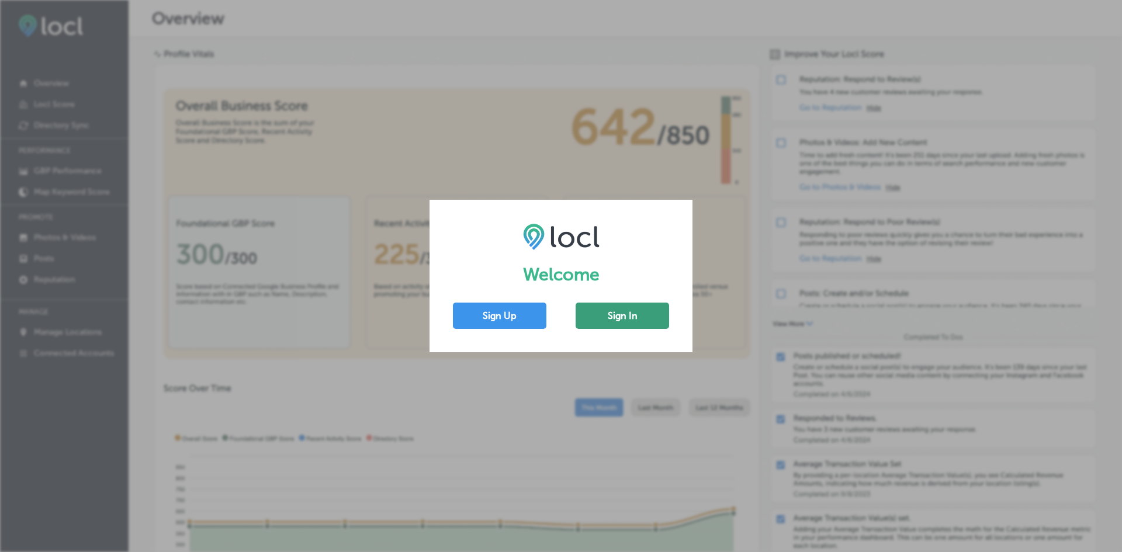
click at [630, 309] on button "Sign In" at bounding box center [621, 316] width 93 height 26
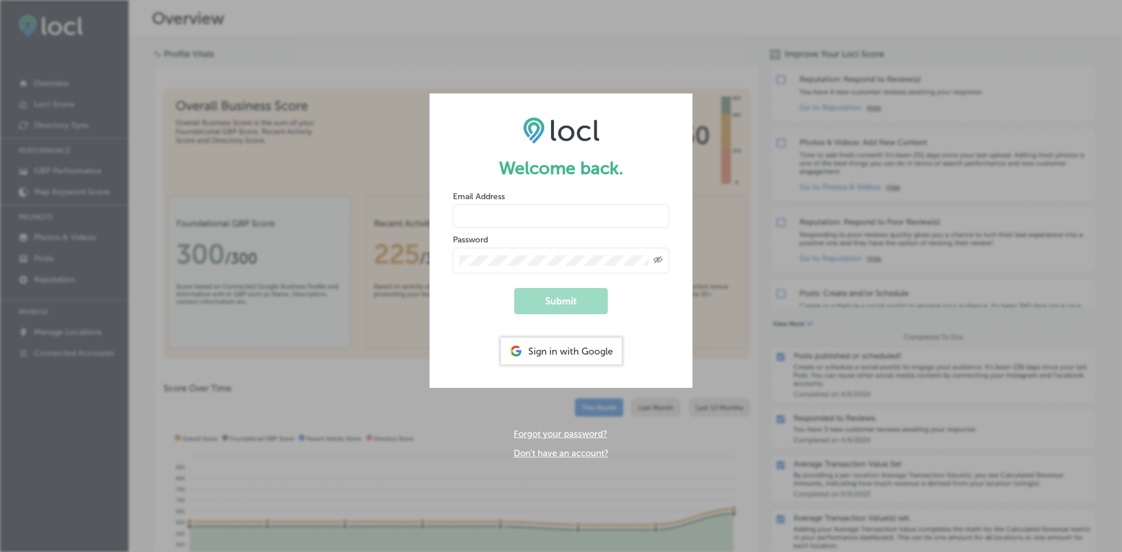
click at [532, 203] on div "Email Address" at bounding box center [561, 208] width 216 height 37
click at [534, 210] on input "email" at bounding box center [561, 215] width 216 height 23
type input "[EMAIL_ADDRESS][DOMAIN_NAME]"
click at [532, 254] on div "Created with Sketch." at bounding box center [561, 261] width 216 height 26
click at [514, 288] on button "Submit" at bounding box center [560, 301] width 93 height 26
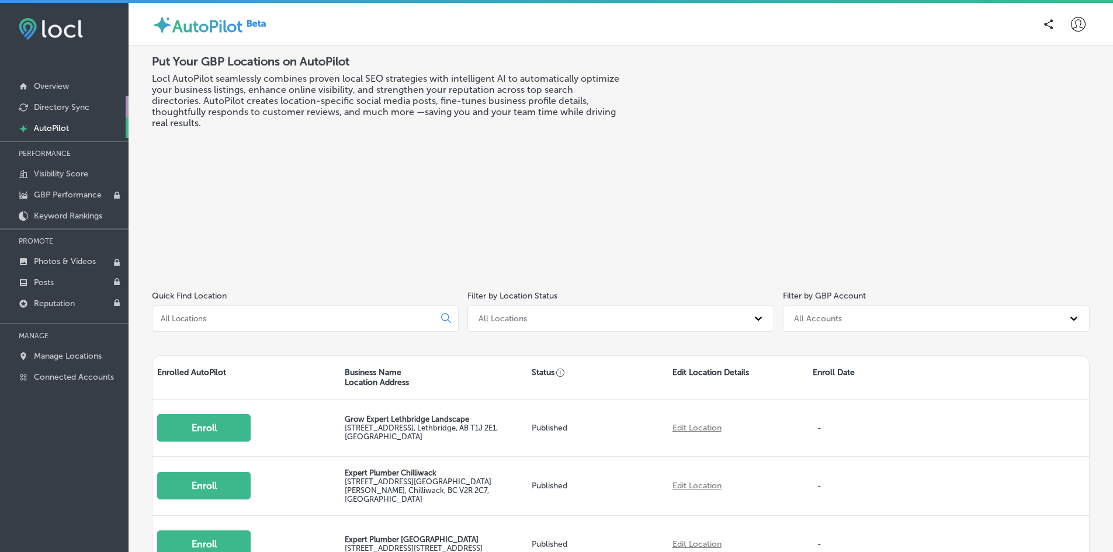
click at [65, 108] on p "Directory Sync" at bounding box center [62, 107] width 56 height 10
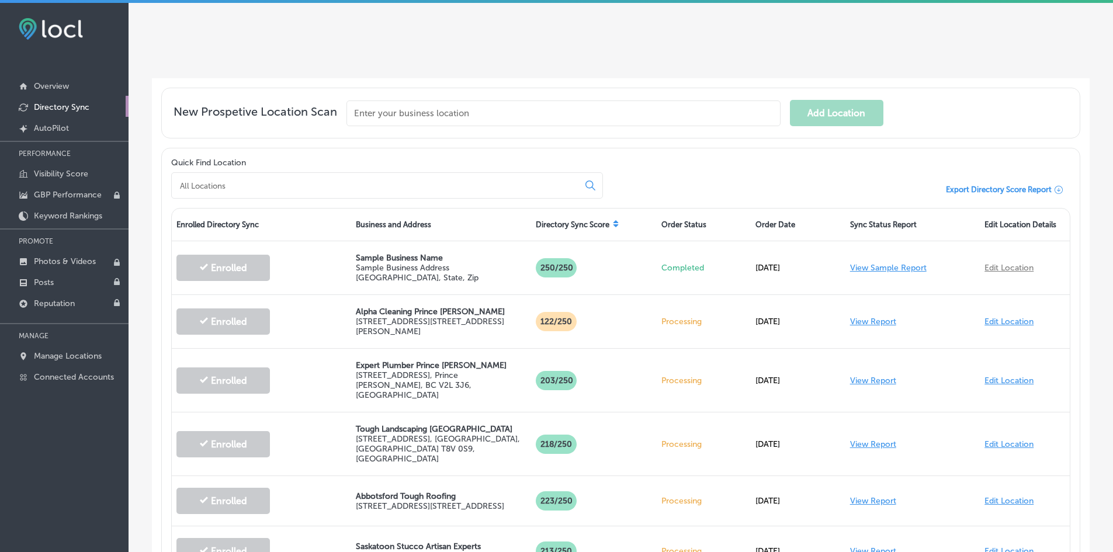
scroll to position [234, 0]
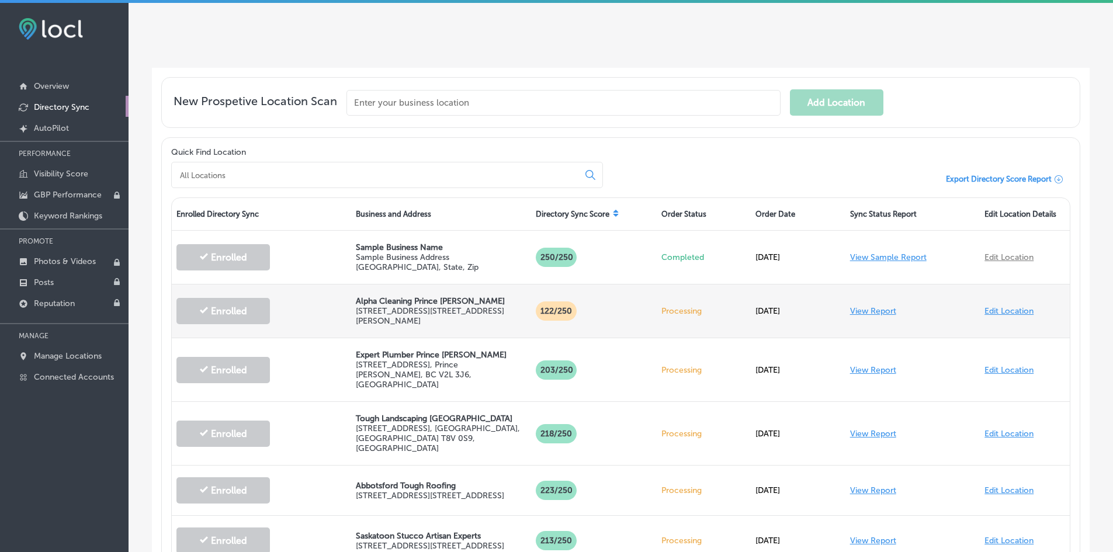
click at [875, 306] on link "View Report" at bounding box center [873, 311] width 46 height 10
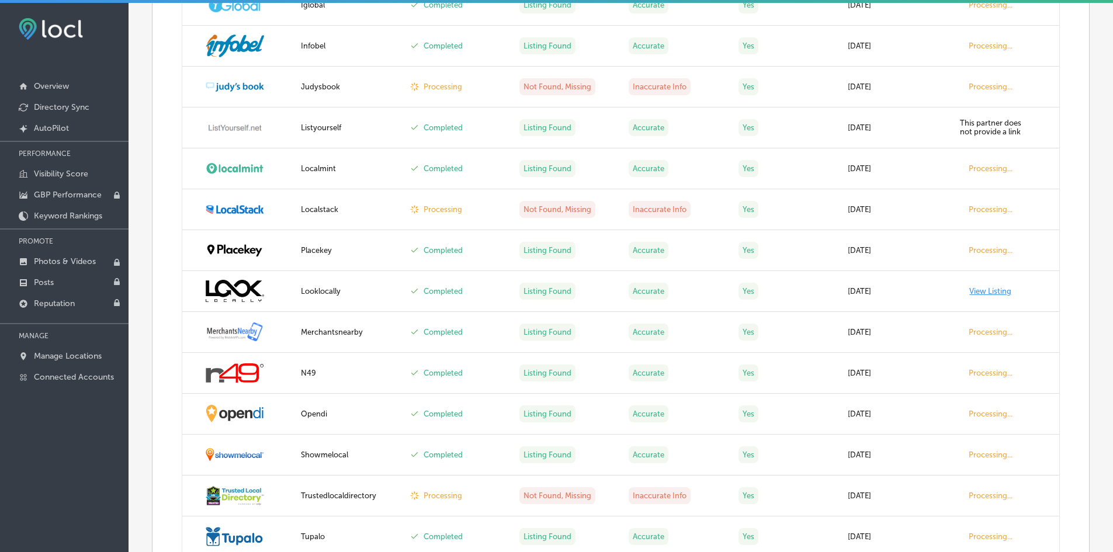
scroll to position [1461, 0]
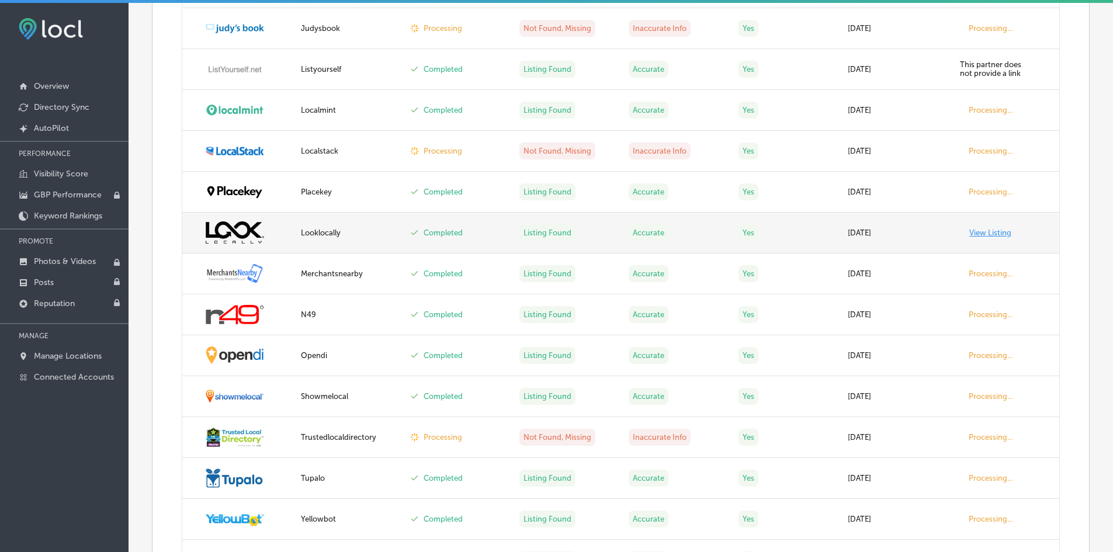
click at [983, 234] on link "View Listing" at bounding box center [990, 232] width 42 height 9
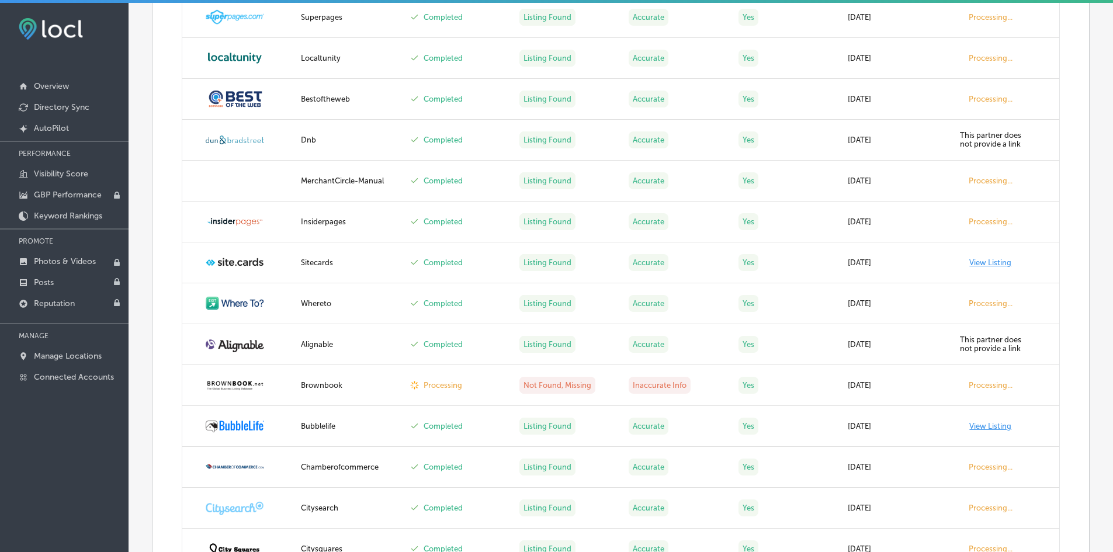
scroll to position [2162, 0]
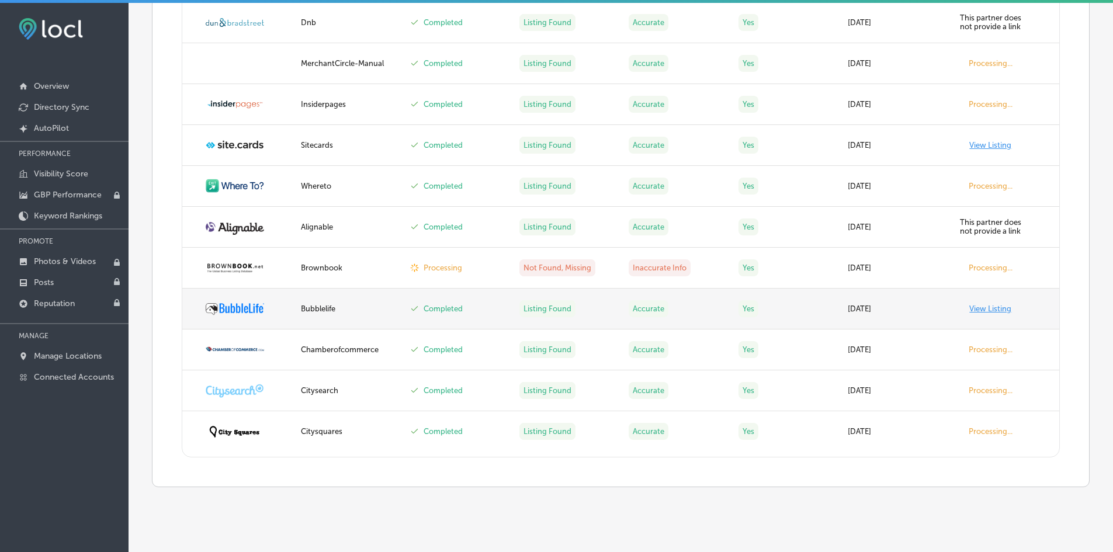
click at [969, 310] on link "View Listing" at bounding box center [990, 308] width 42 height 9
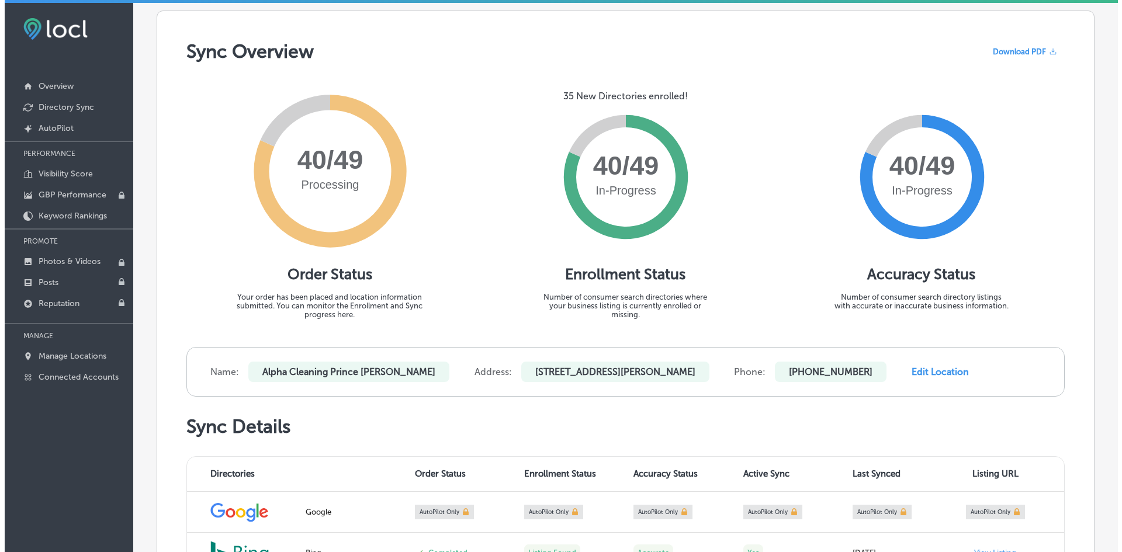
scroll to position [0, 0]
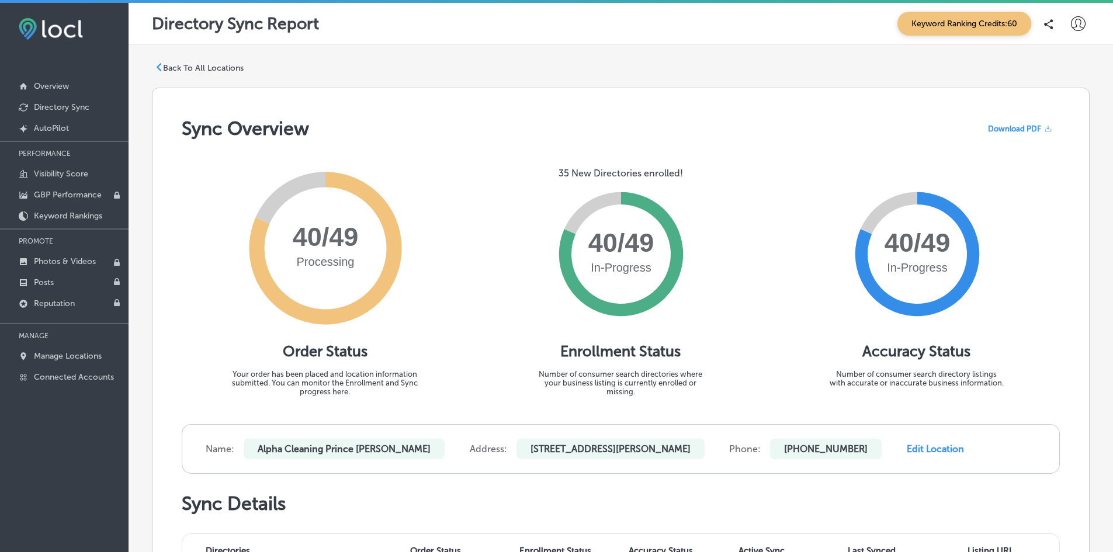
click at [987, 25] on span "Keyword Ranking Credits: 60" at bounding box center [964, 24] width 134 height 24
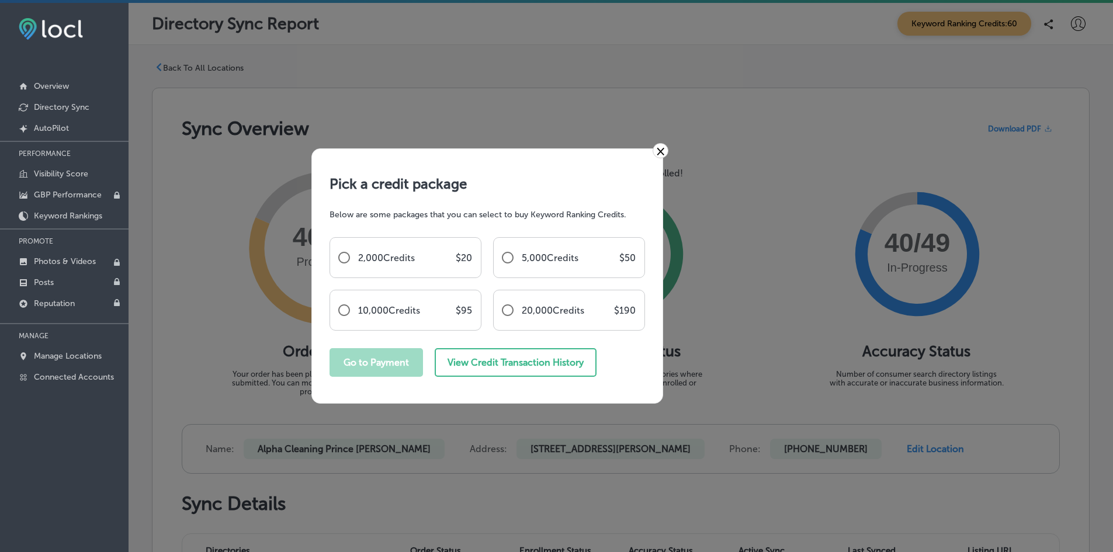
click at [843, 144] on div "× Pick a credit package Below are some packages that you can select to buy Keyw…" at bounding box center [556, 276] width 1113 height 552
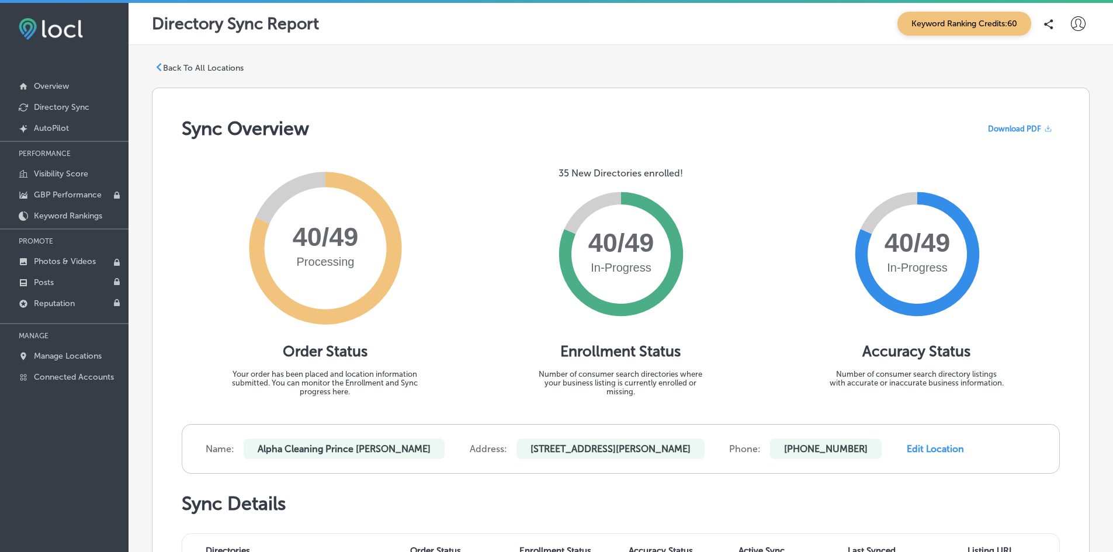
click at [1077, 22] on div at bounding box center [1077, 23] width 23 height 23
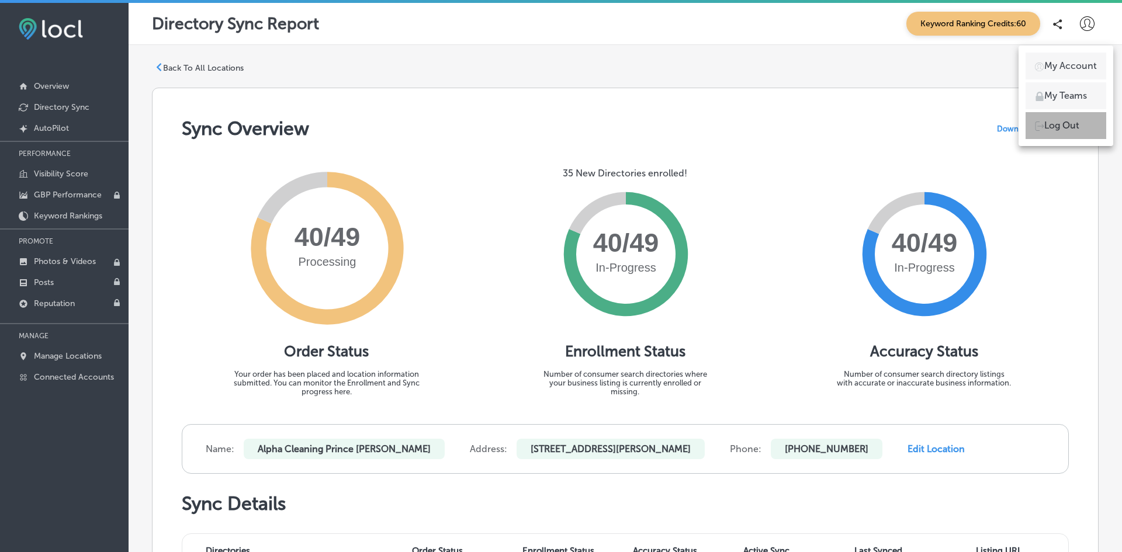
click at [1078, 133] on p "Log Out" at bounding box center [1061, 126] width 35 height 14
